Goal: Task Accomplishment & Management: Manage account settings

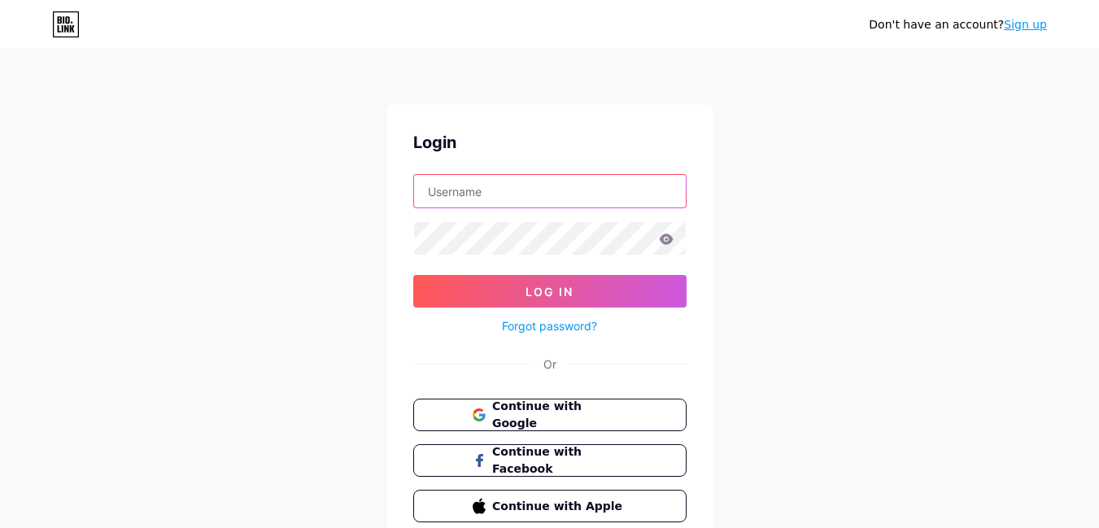
click at [529, 187] on input "text" at bounding box center [550, 191] width 272 height 33
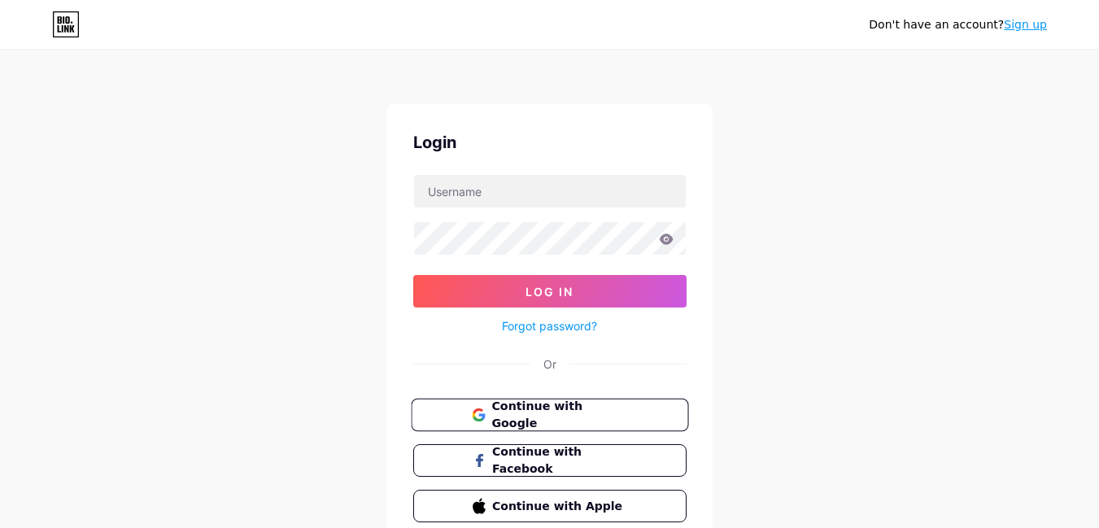
click at [616, 418] on span "Continue with Google" at bounding box center [559, 415] width 136 height 35
